Goal: Task Accomplishment & Management: Complete application form

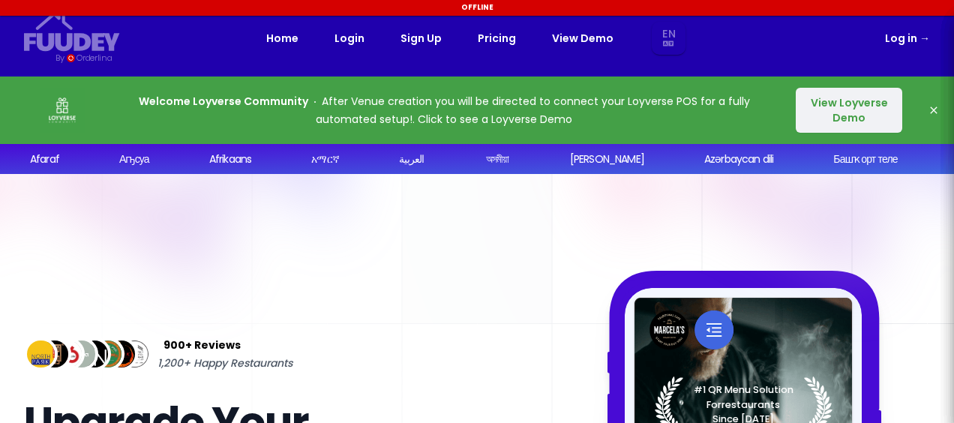
select select "en"
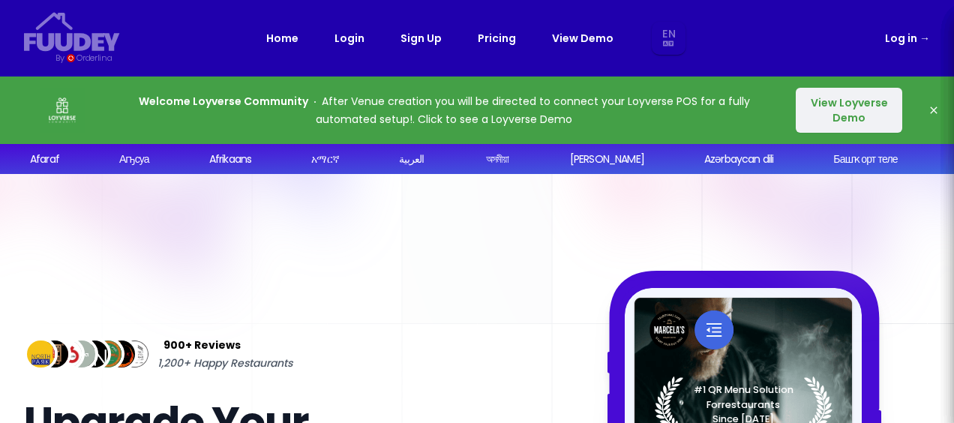
click at [399, 42] on div "Home Login Sign Up Pricing View Demo En Aa Ab Af Am Ar As Ay Az Ba Be Bg Bh Bi …" at bounding box center [476, 39] width 421 height 34
click at [432, 38] on link "Sign Up" at bounding box center [420, 38] width 41 height 18
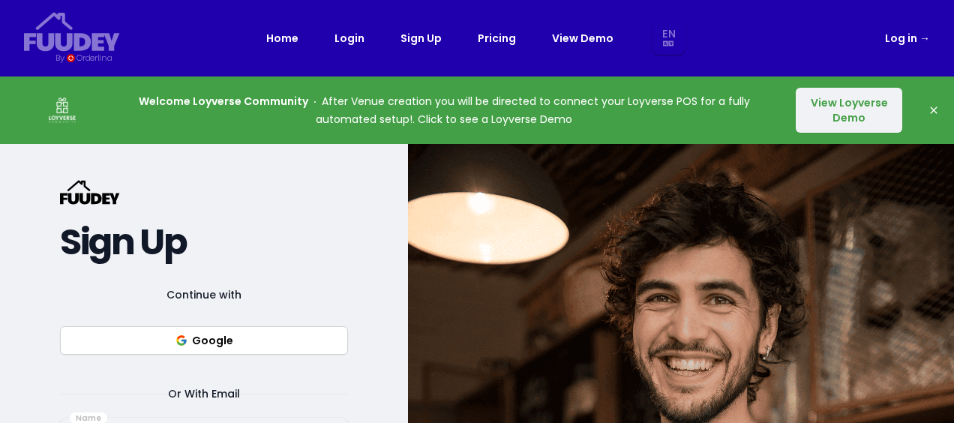
select select "en"
click at [794, 108] on div "Welcome Loyverse Community After Venue creation you will be directed to connect…" at bounding box center [477, 109] width 954 height 67
click at [808, 108] on button "View Loyverse Demo" at bounding box center [849, 110] width 106 height 45
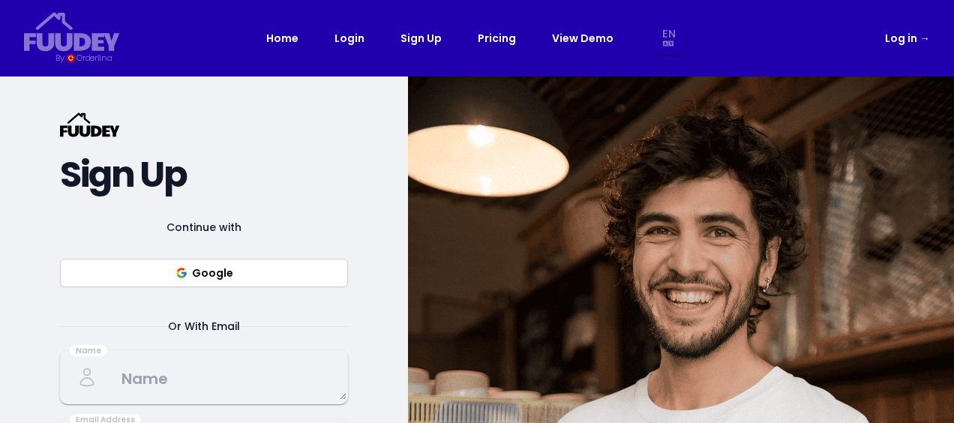
select select "en"
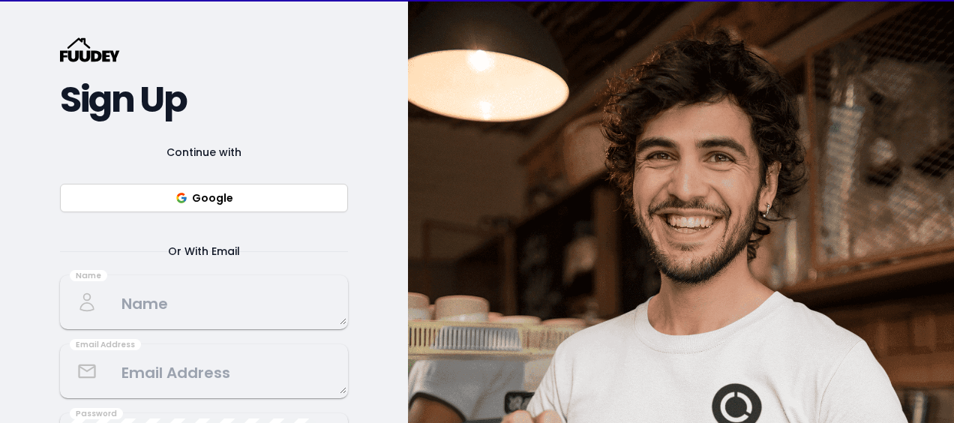
scroll to position [150, 0]
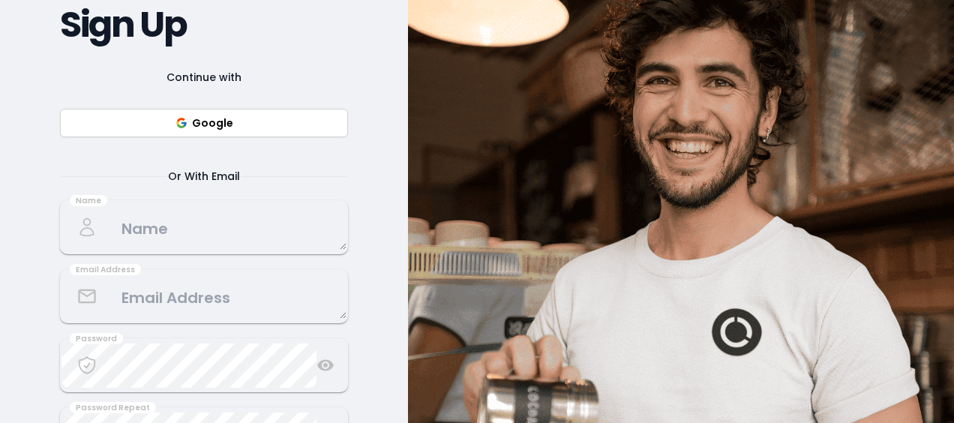
click at [229, 222] on textarea at bounding box center [203, 227] width 285 height 44
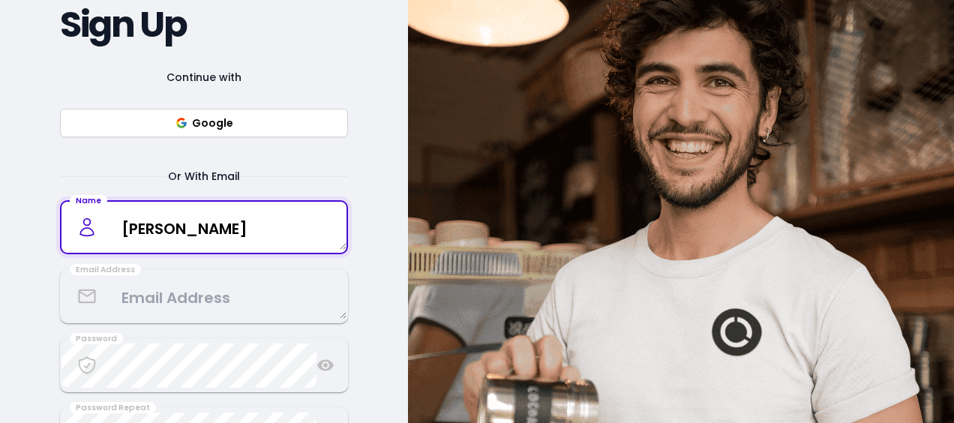
type textarea "Andrew Briz"
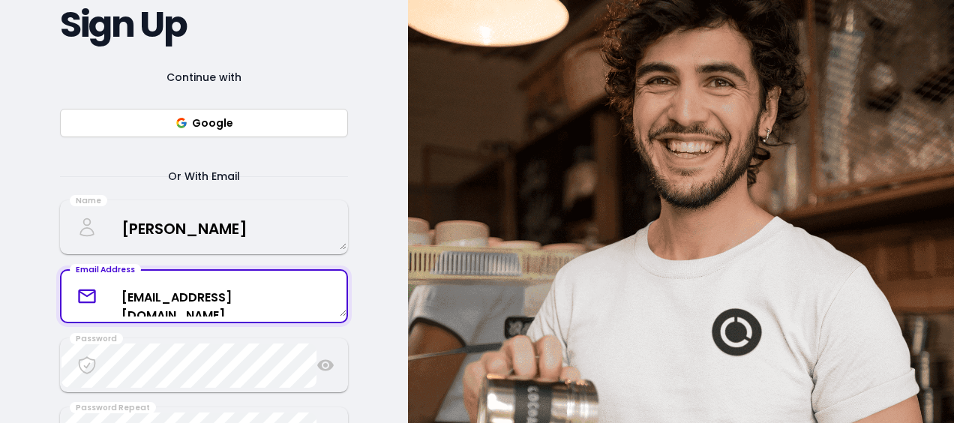
type textarea "[EMAIL_ADDRESS][DOMAIN_NAME]"
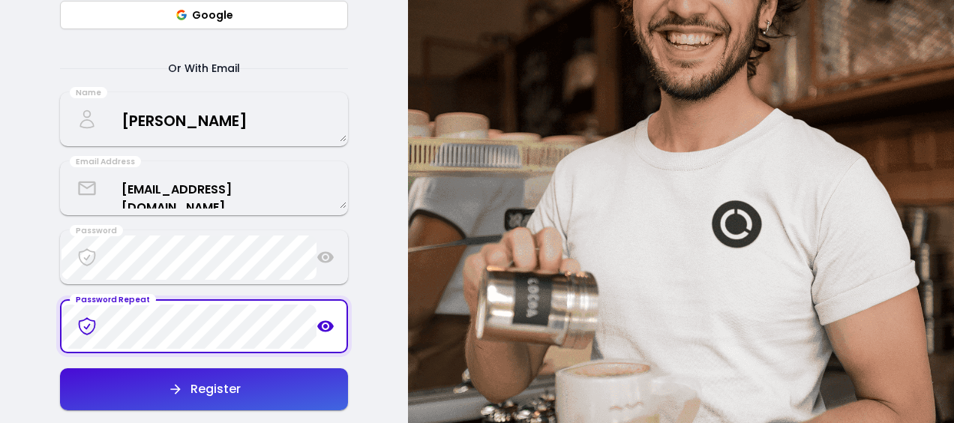
scroll to position [483, 0]
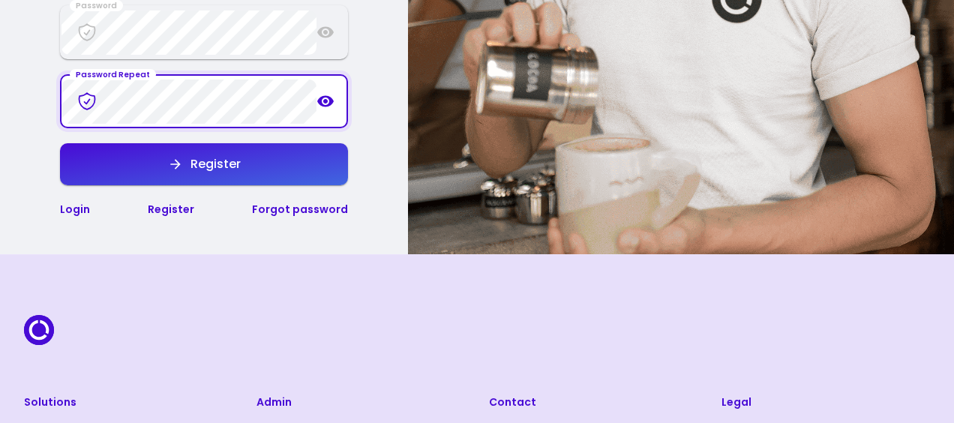
click at [211, 178] on button "Register" at bounding box center [204, 164] width 288 height 42
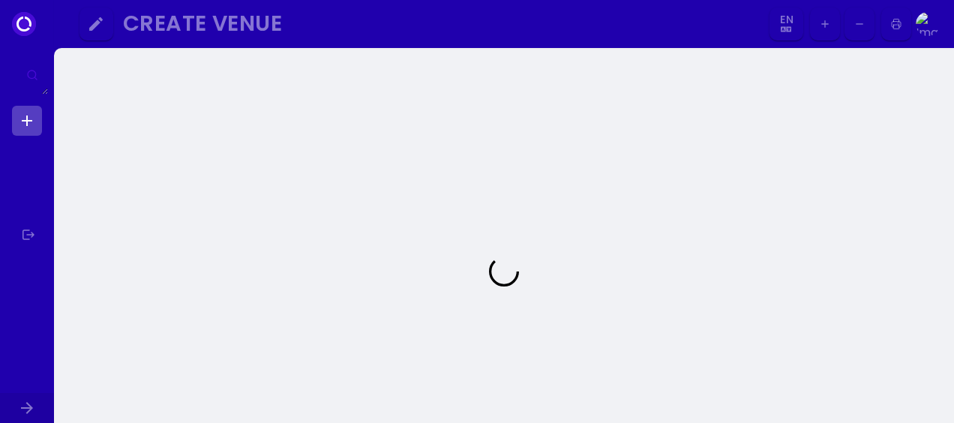
select select "en"
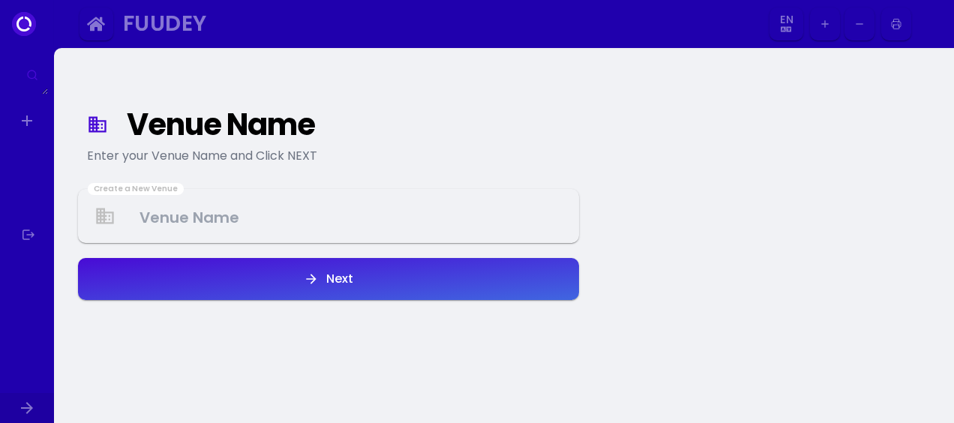
select select "en"
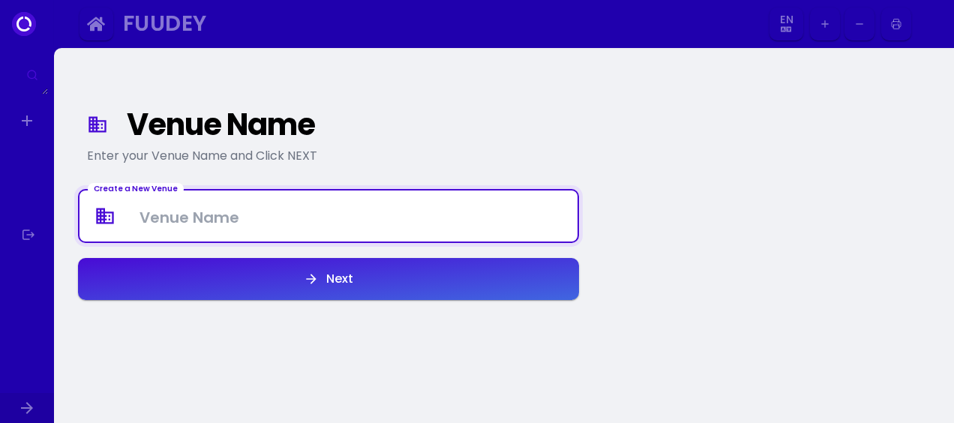
click at [186, 217] on Venue at bounding box center [328, 216] width 498 height 44
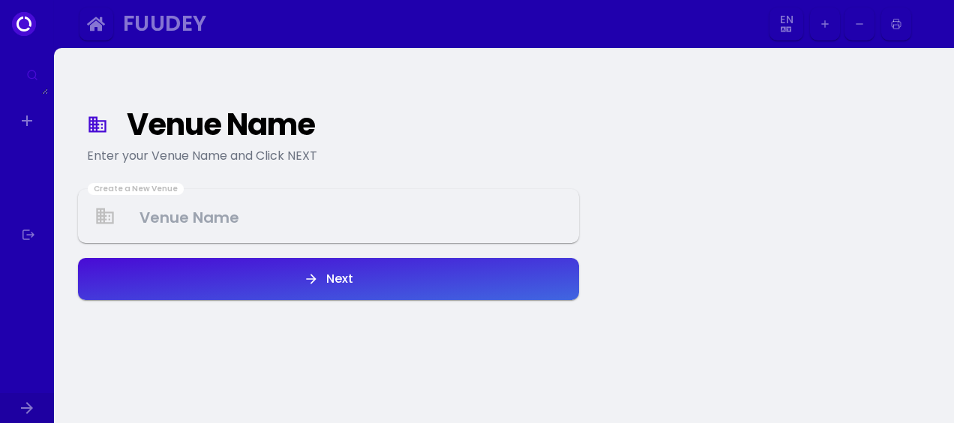
select select "en"
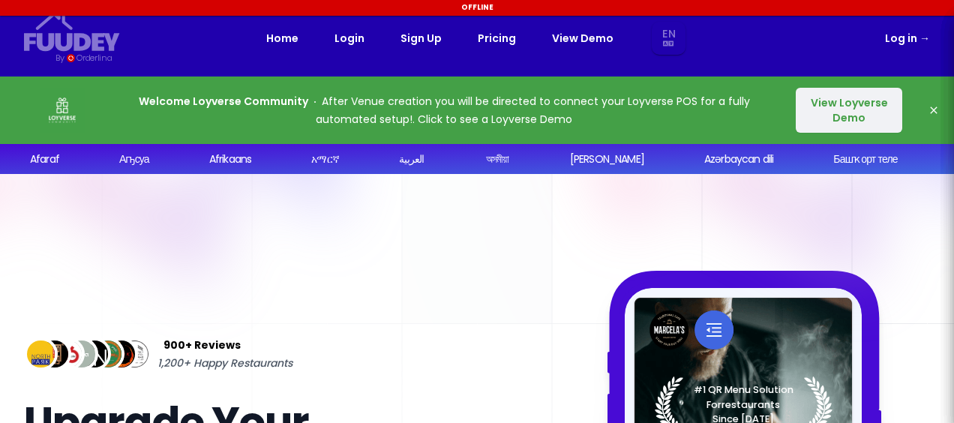
select select "en"
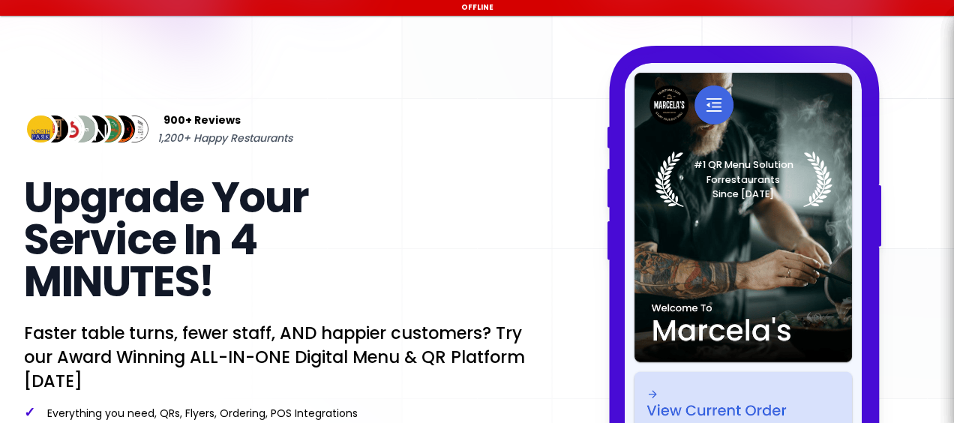
scroll to position [254, 0]
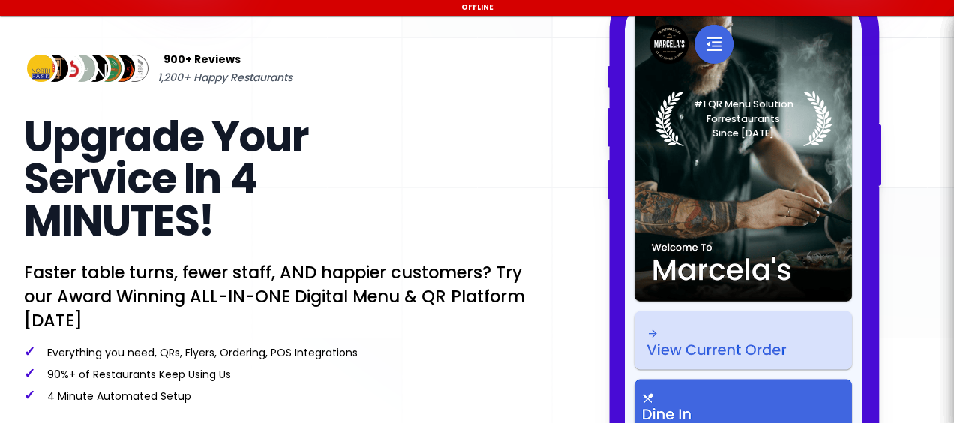
select select "en"
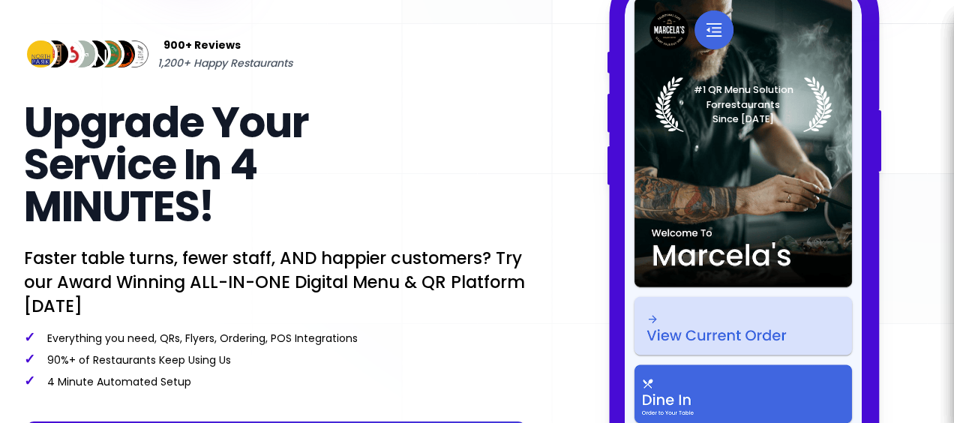
select select "en"
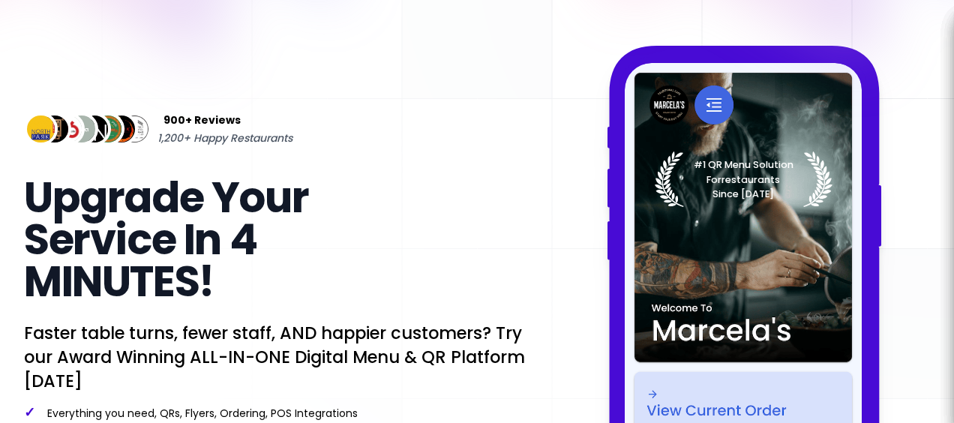
select select "en"
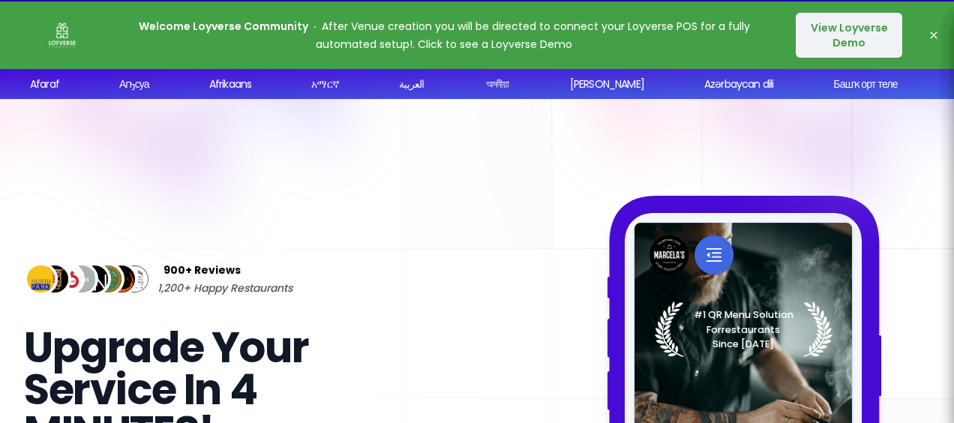
scroll to position [0, 0]
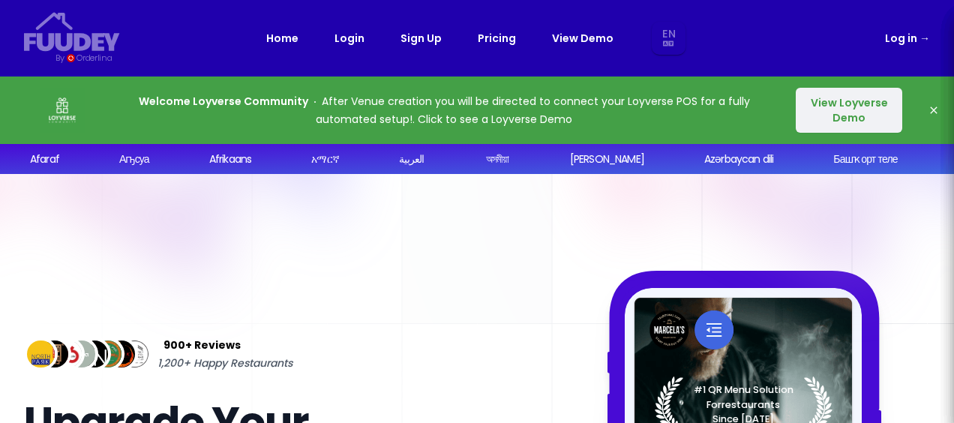
click at [898, 45] on link "Log in →" at bounding box center [907, 38] width 45 height 18
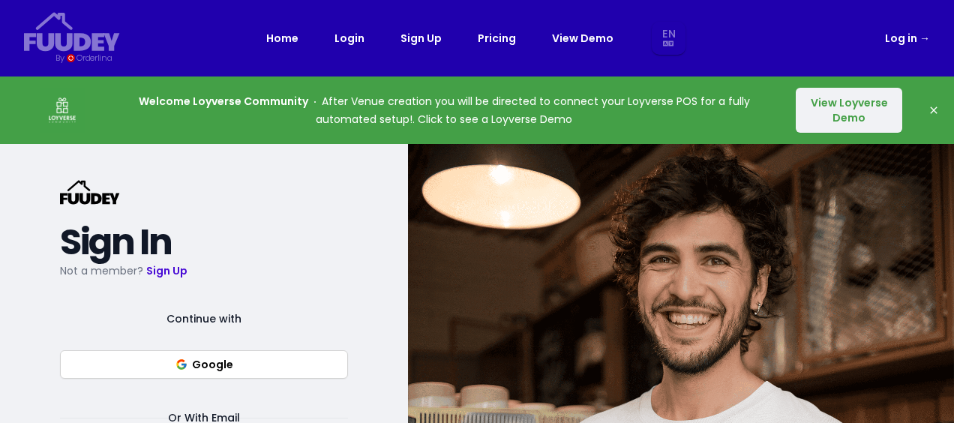
select select "en"
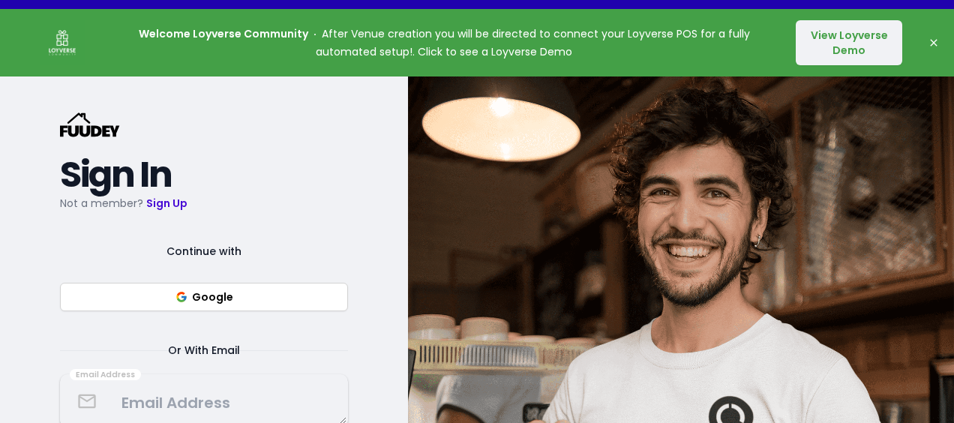
scroll to position [225, 0]
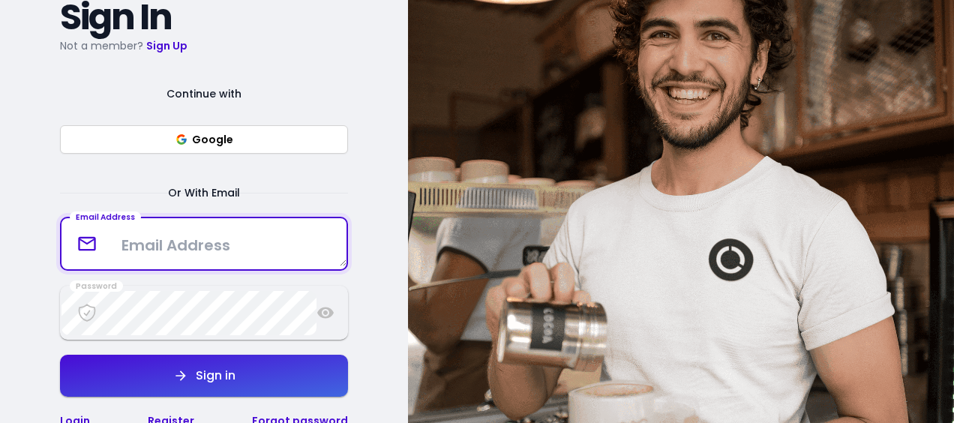
click at [207, 236] on textarea at bounding box center [203, 244] width 285 height 44
type textarea "[EMAIL_ADDRESS][DOMAIN_NAME]"
click at [324, 316] on icon at bounding box center [325, 312] width 16 height 11
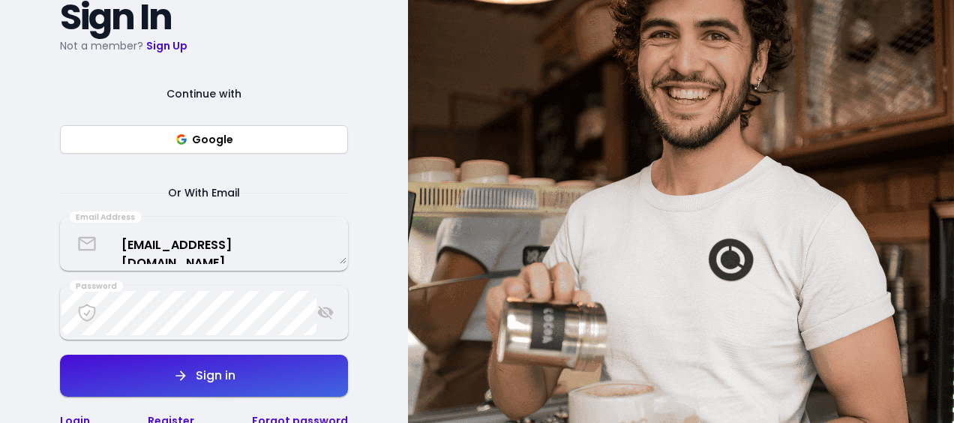
select select "en"
click at [202, 388] on button "Sign in" at bounding box center [204, 376] width 288 height 42
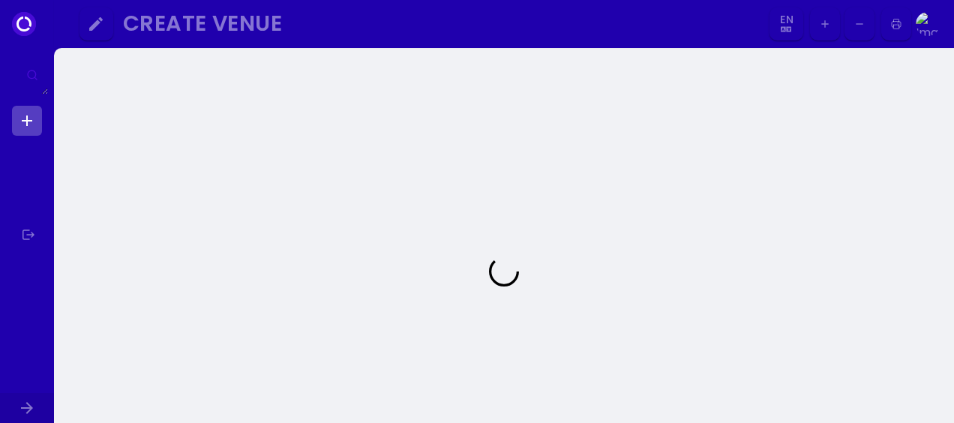
select select "en"
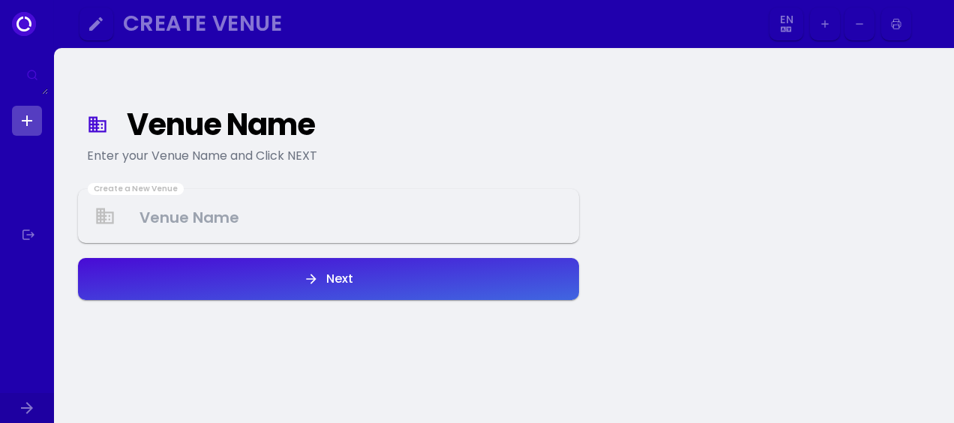
click at [154, 214] on Venue at bounding box center [328, 216] width 498 height 44
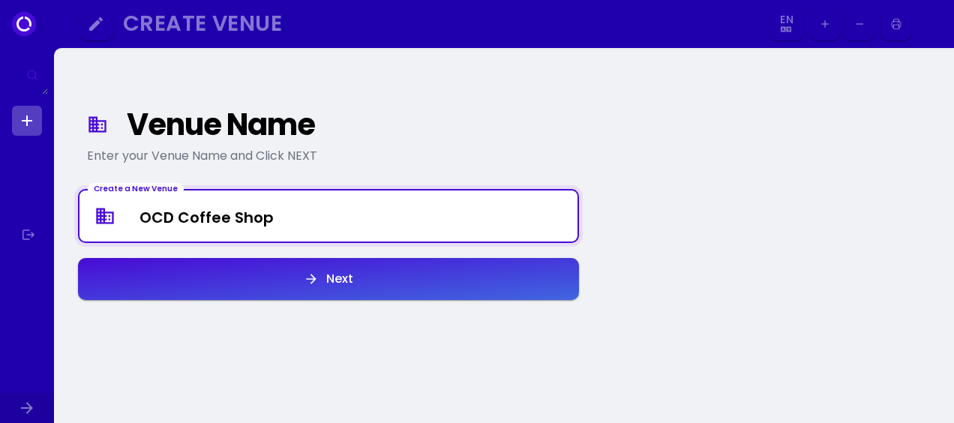
type Venue "OCD Coffee Shop"
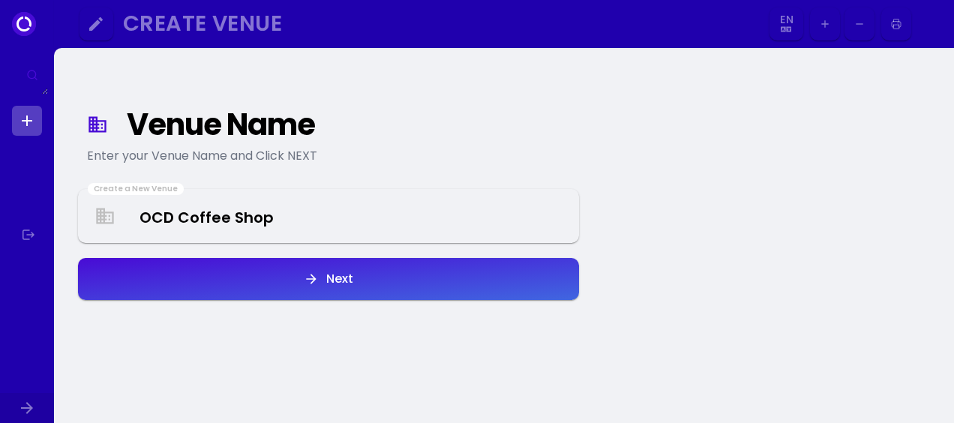
click at [255, 282] on button "Next" at bounding box center [328, 279] width 501 height 42
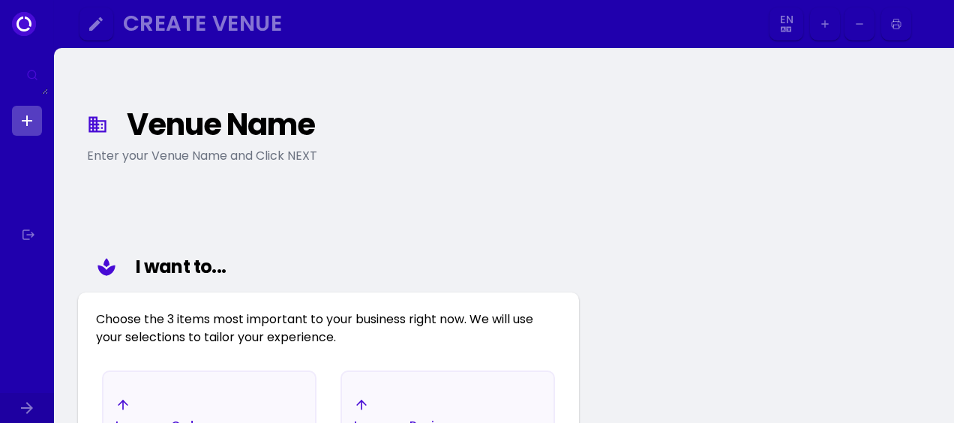
click at [903, 23] on button "button" at bounding box center [896, 24] width 30 height 34
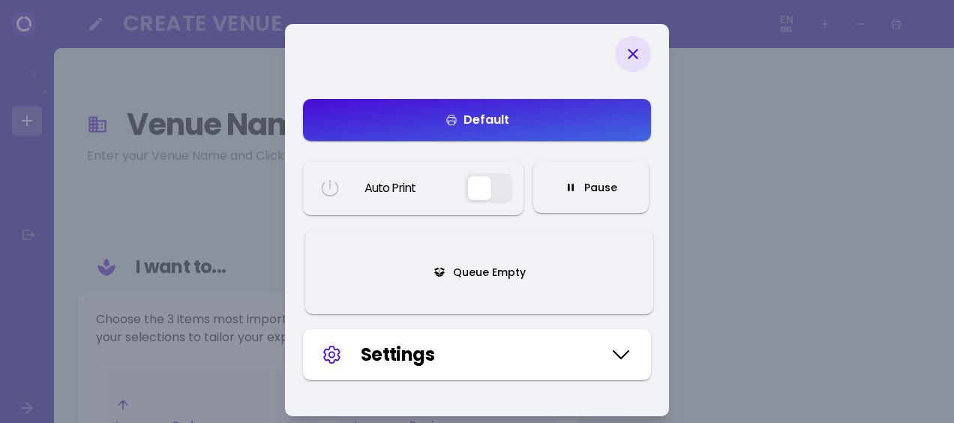
click at [625, 50] on icon at bounding box center [633, 54] width 18 height 18
select select "en"
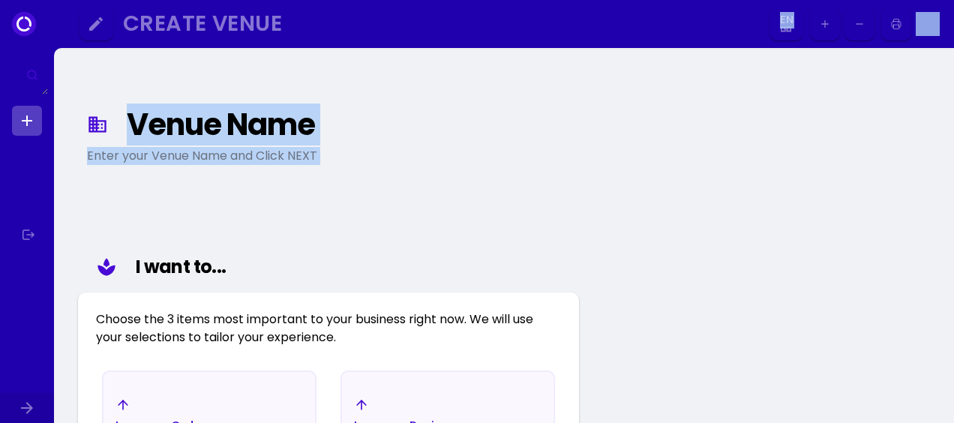
drag, startPoint x: 30, startPoint y: 240, endPoint x: 130, endPoint y: 244, distance: 99.8
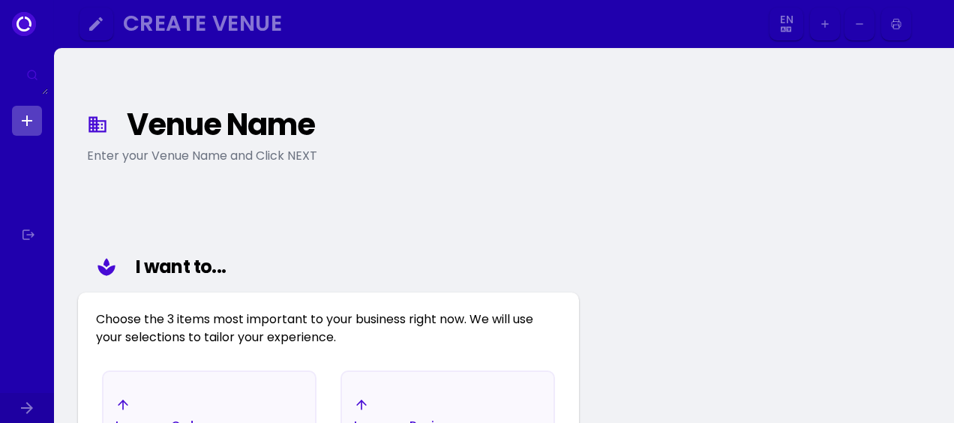
drag, startPoint x: 23, startPoint y: 235, endPoint x: 355, endPoint y: 162, distance: 340.2
select select "en"
click at [43, 233] on div at bounding box center [27, 211] width 54 height 423
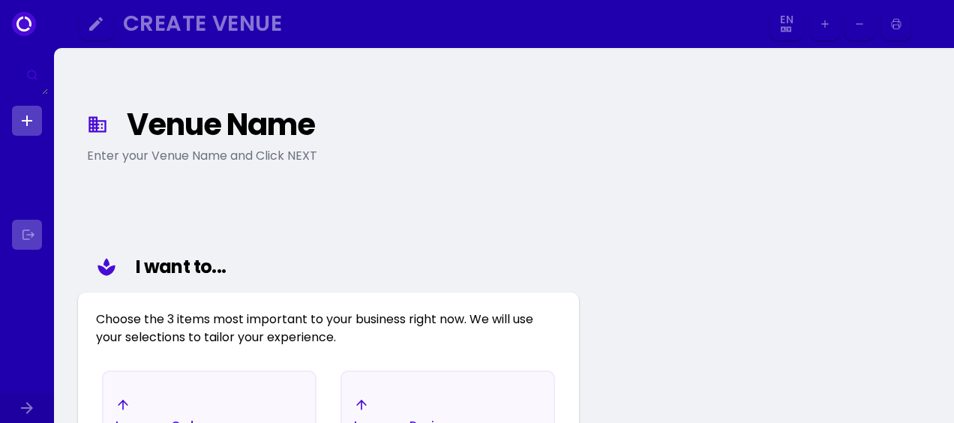
click at [30, 226] on link at bounding box center [27, 235] width 30 height 30
select select "en"
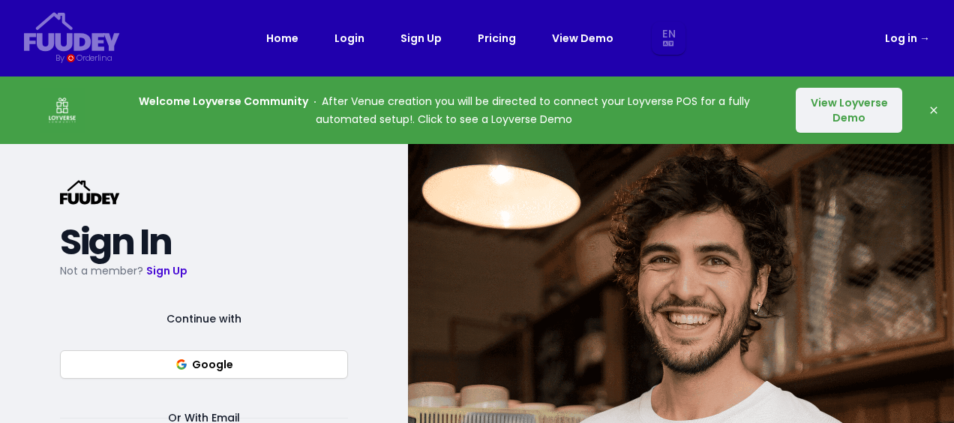
select select "en"
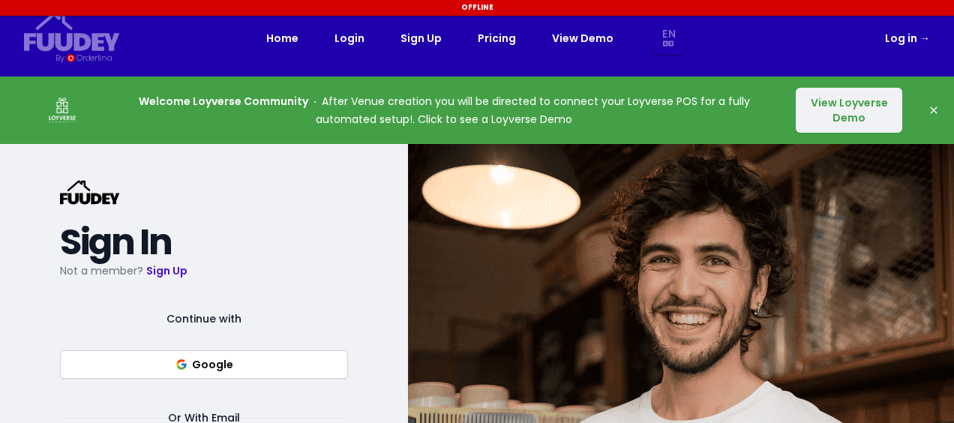
select select "en"
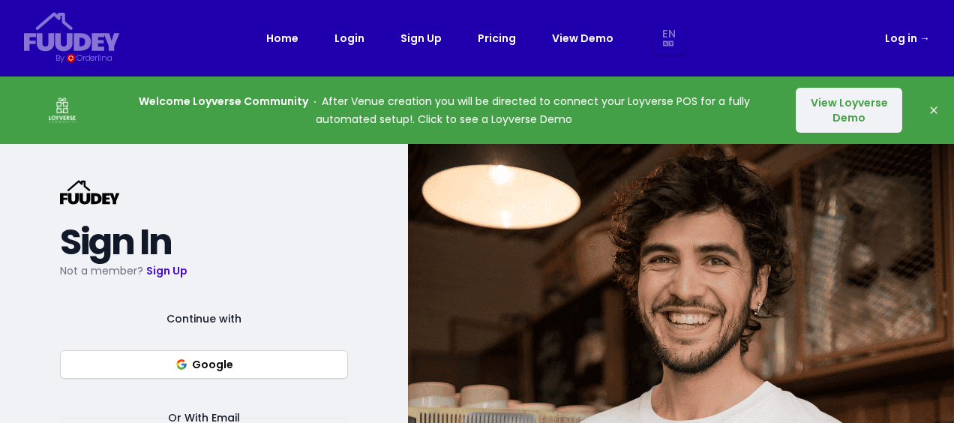
select select "en"
